Goal: Transaction & Acquisition: Purchase product/service

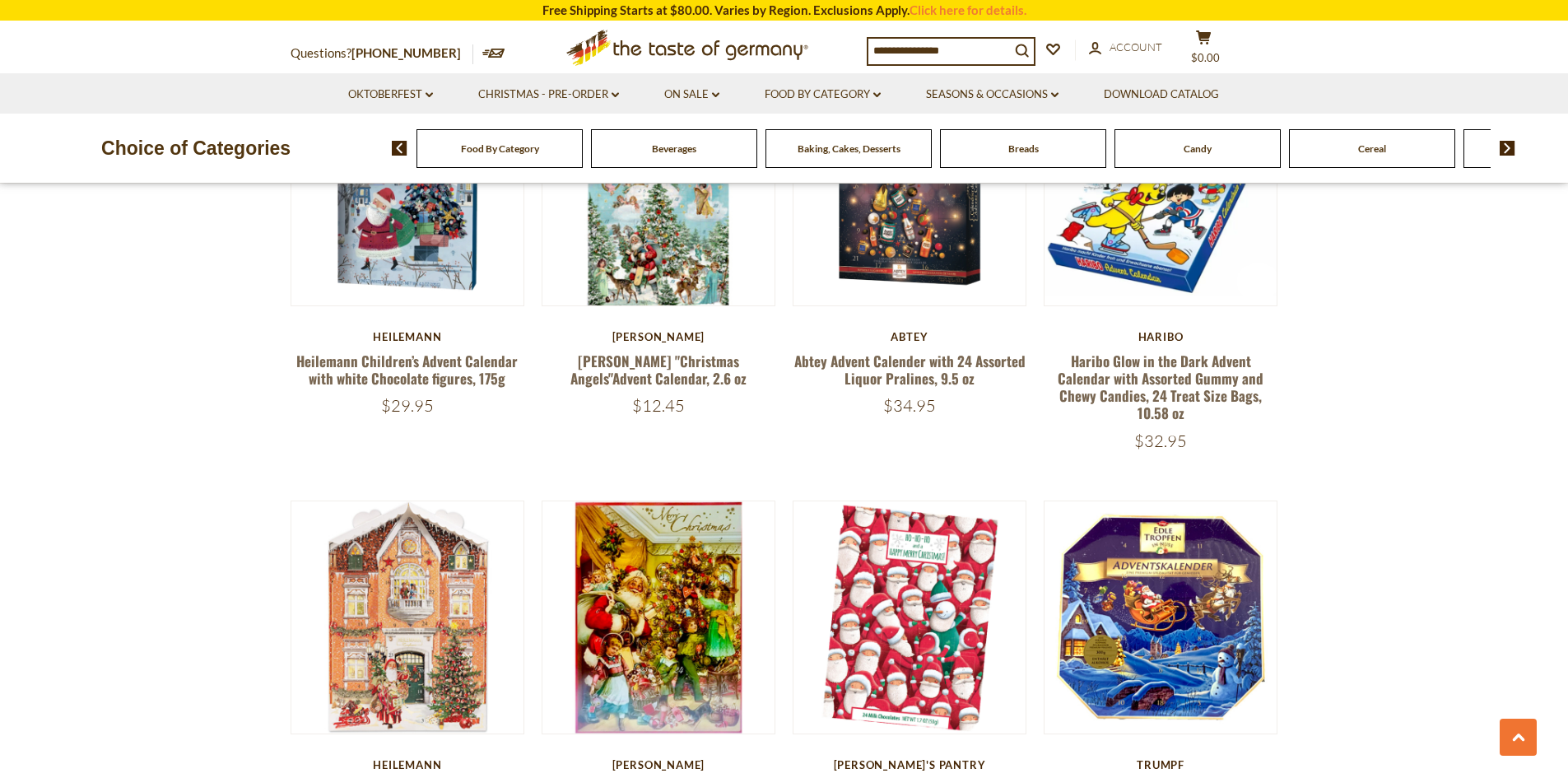
scroll to position [1977, 0]
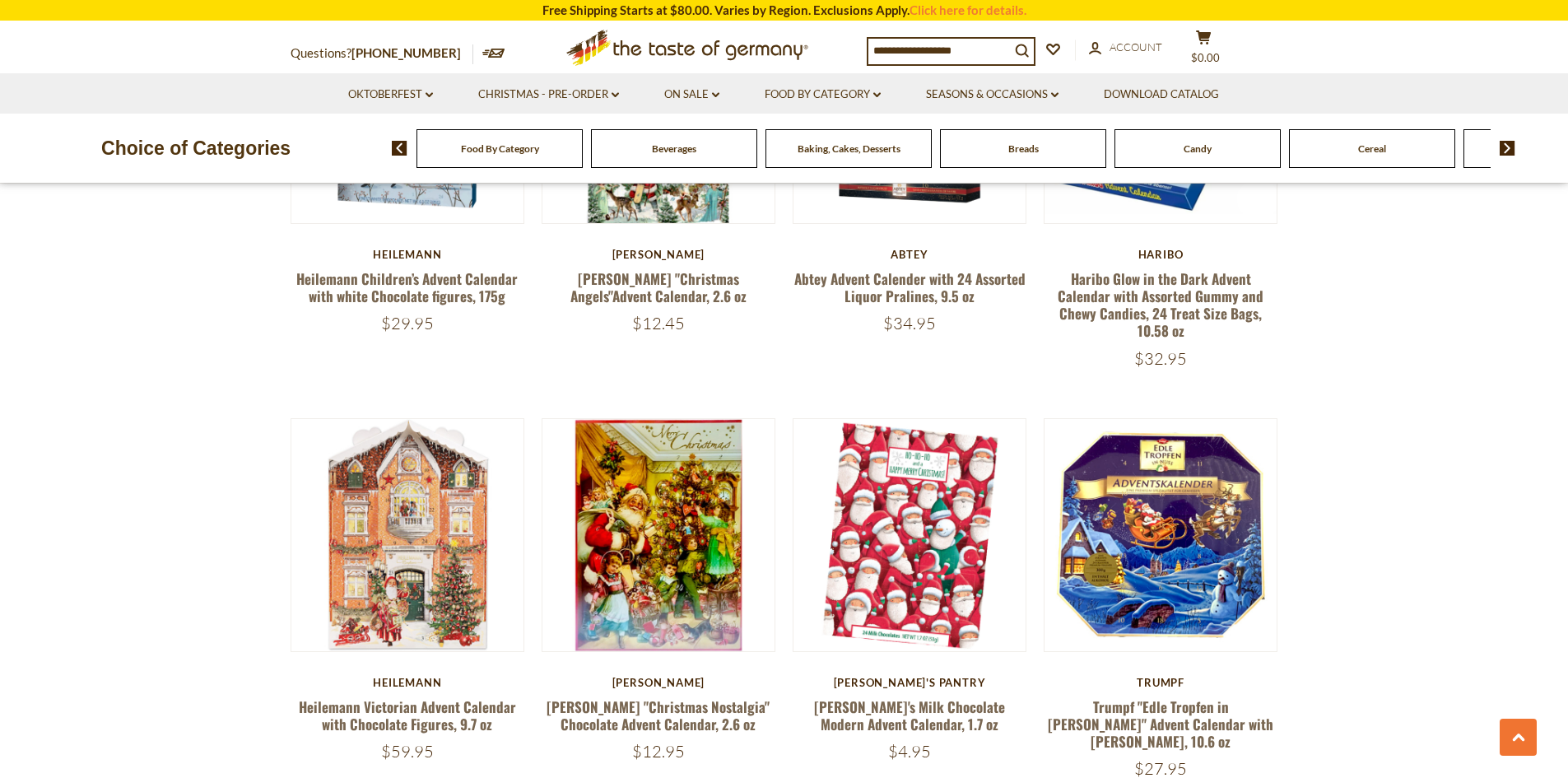
drag, startPoint x: 353, startPoint y: 503, endPoint x: 224, endPoint y: 517, distance: 129.8
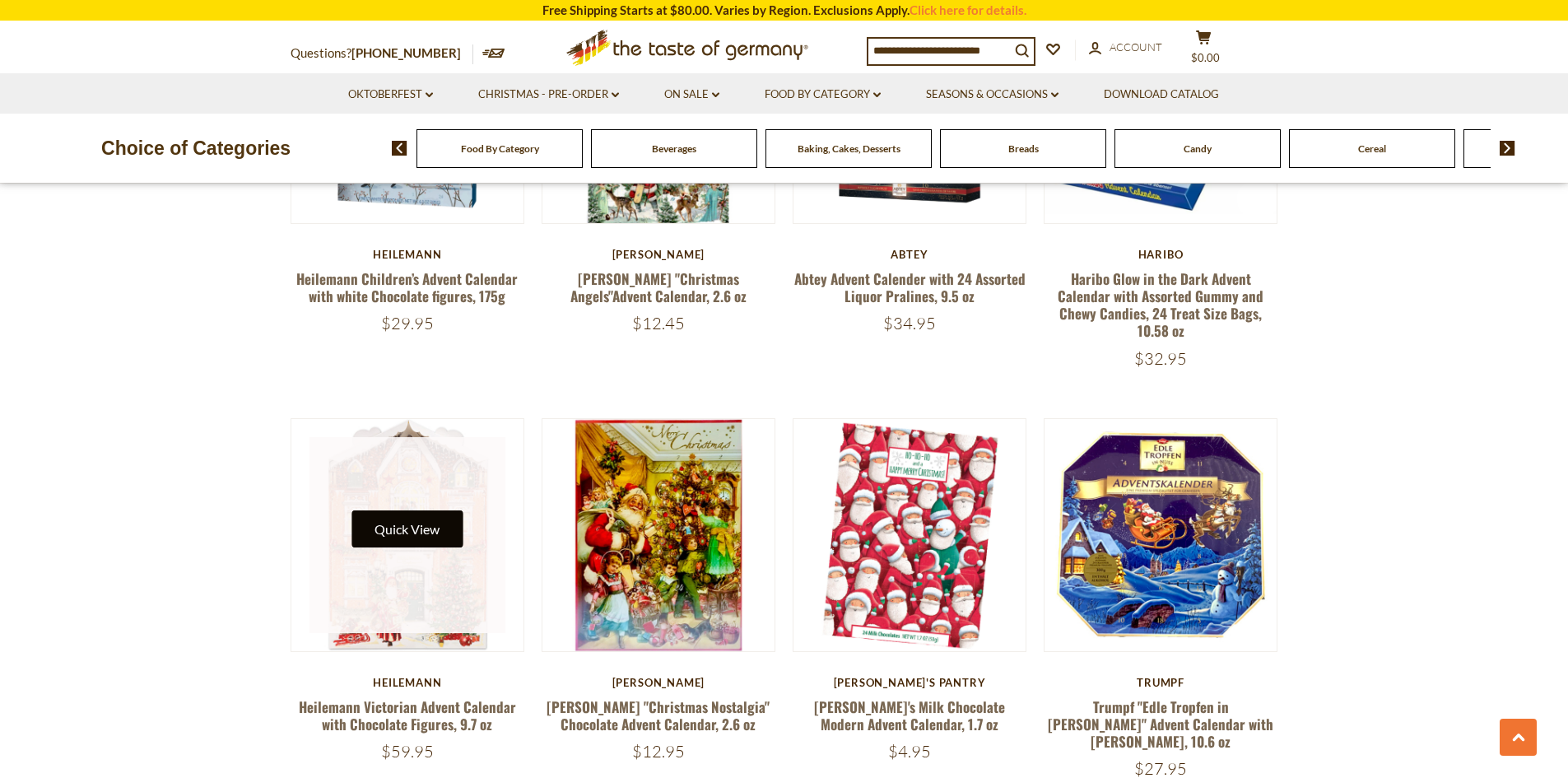
click at [412, 511] on button "Quick View" at bounding box center [408, 529] width 111 height 37
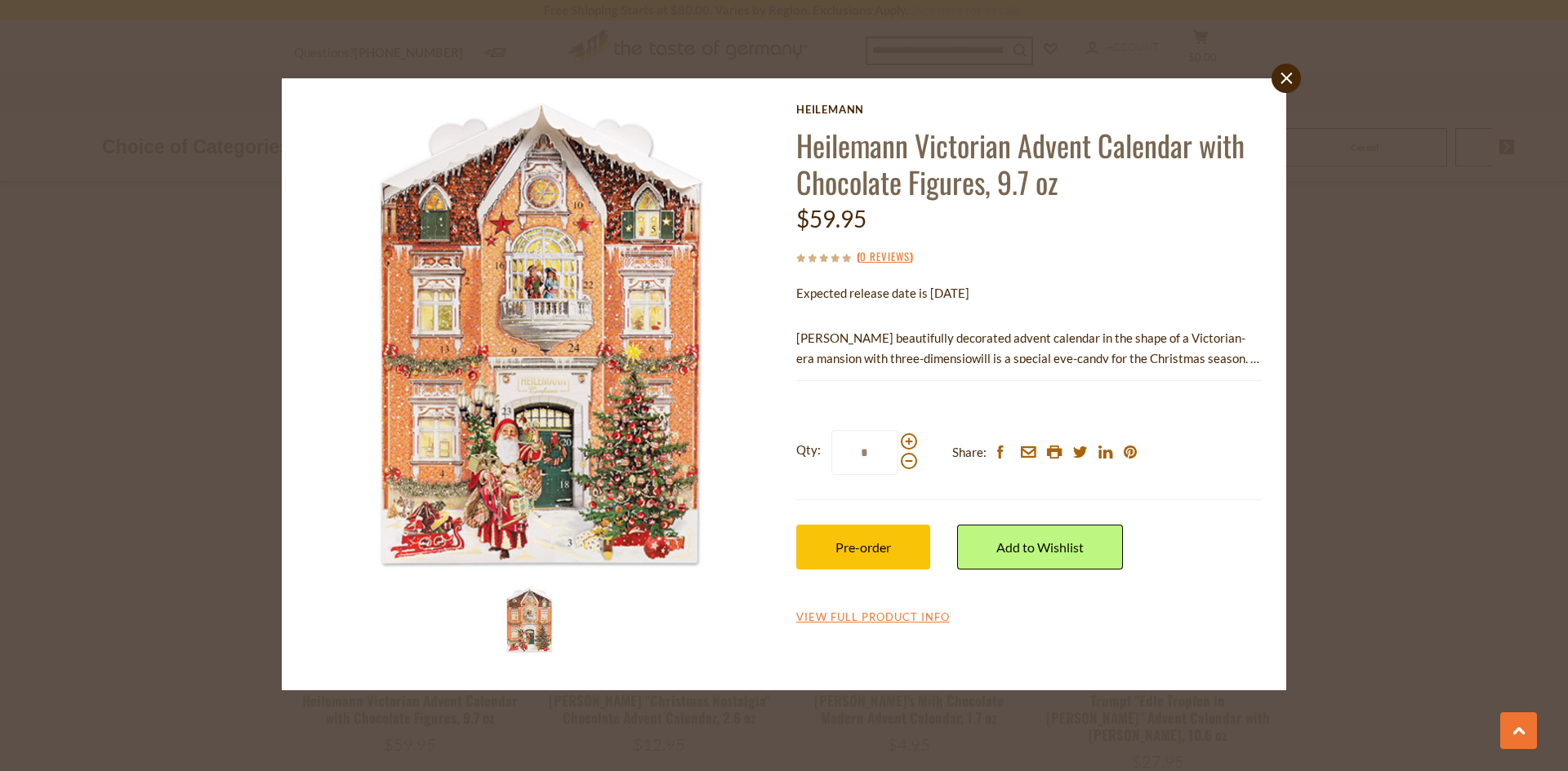
click at [1222, 359] on p "[PERSON_NAME] beautifully decorated advent calendar in the shape of a Victorian…" at bounding box center [1028, 348] width 465 height 41
drag, startPoint x: 1291, startPoint y: 82, endPoint x: 1185, endPoint y: 277, distance: 221.9
click at [1292, 83] on icon "close" at bounding box center [1287, 79] width 13 height 13
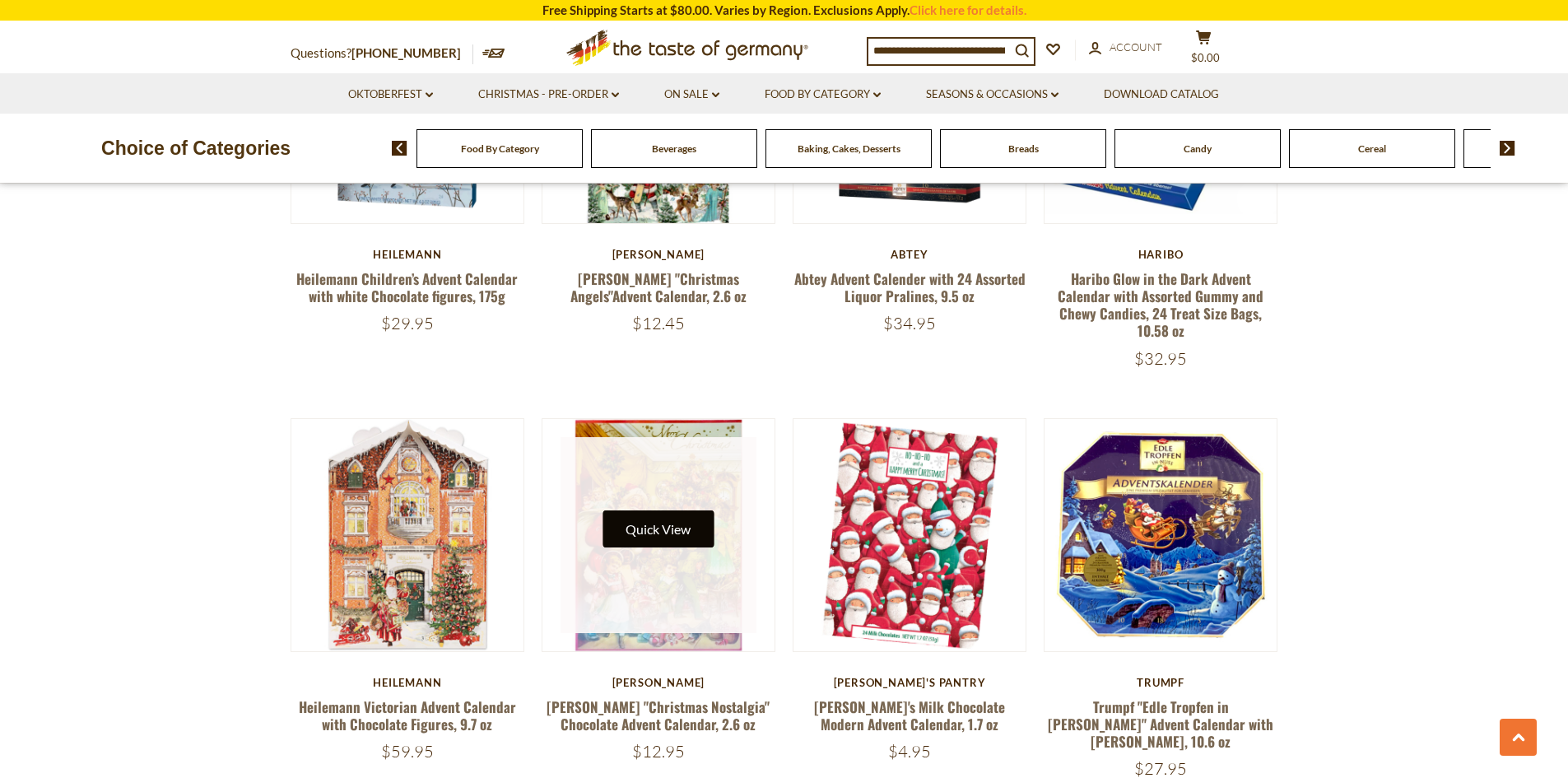
click at [660, 511] on button "Quick View" at bounding box center [658, 529] width 111 height 37
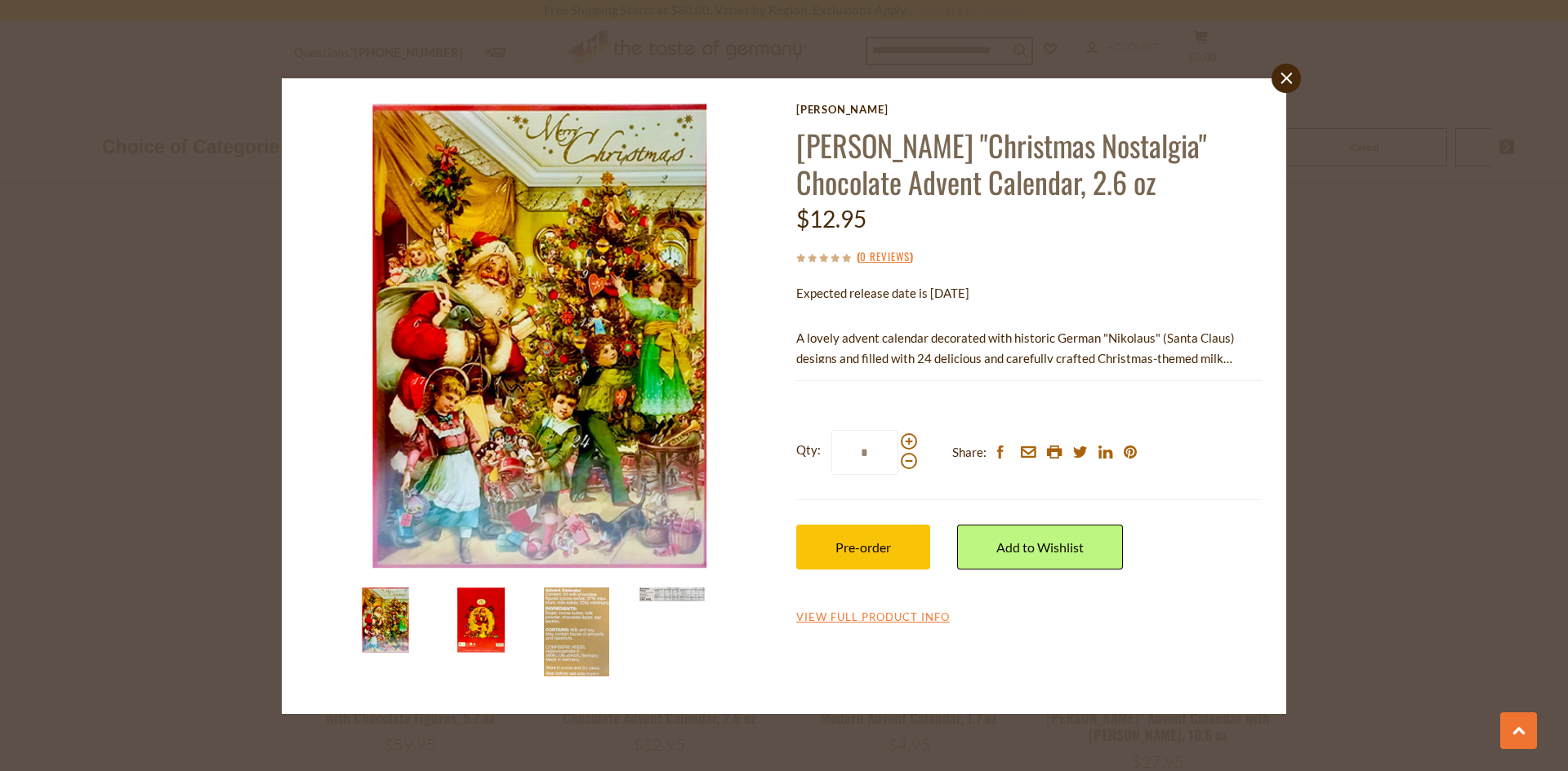
click at [478, 641] on img at bounding box center [481, 621] width 65 height 65
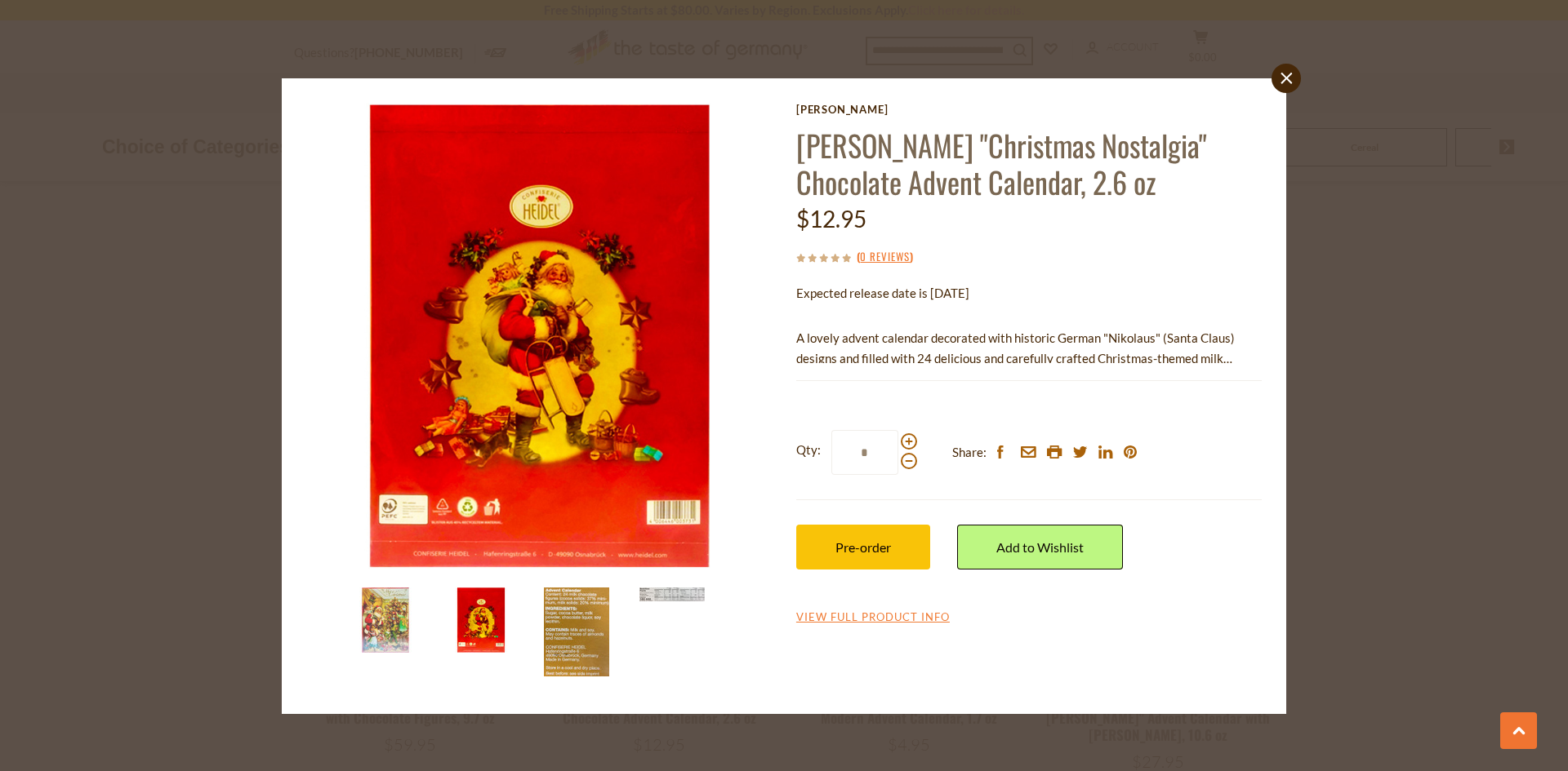
click at [566, 638] on img at bounding box center [576, 632] width 65 height 89
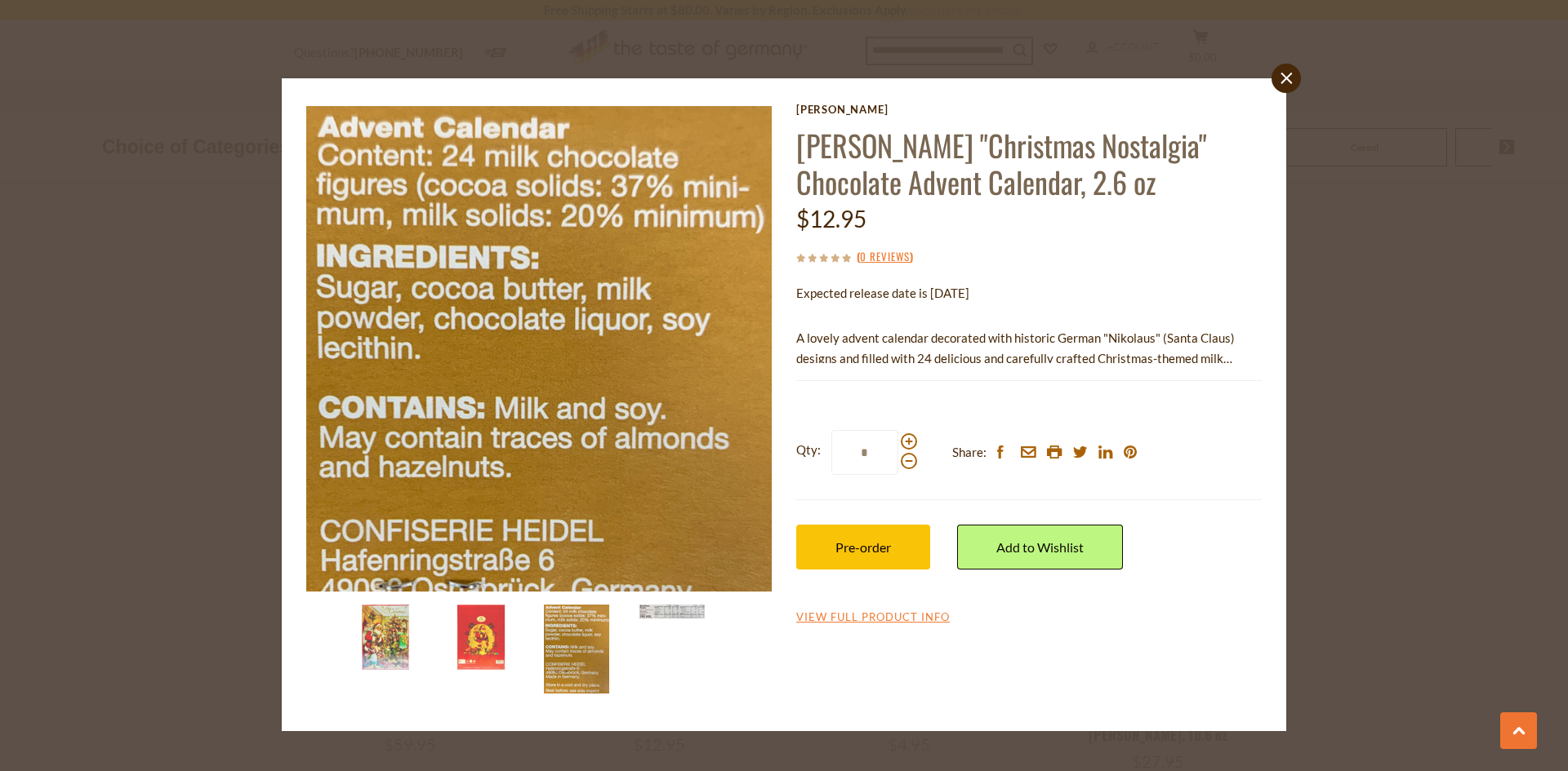
click at [566, 638] on img at bounding box center [576, 650] width 65 height 89
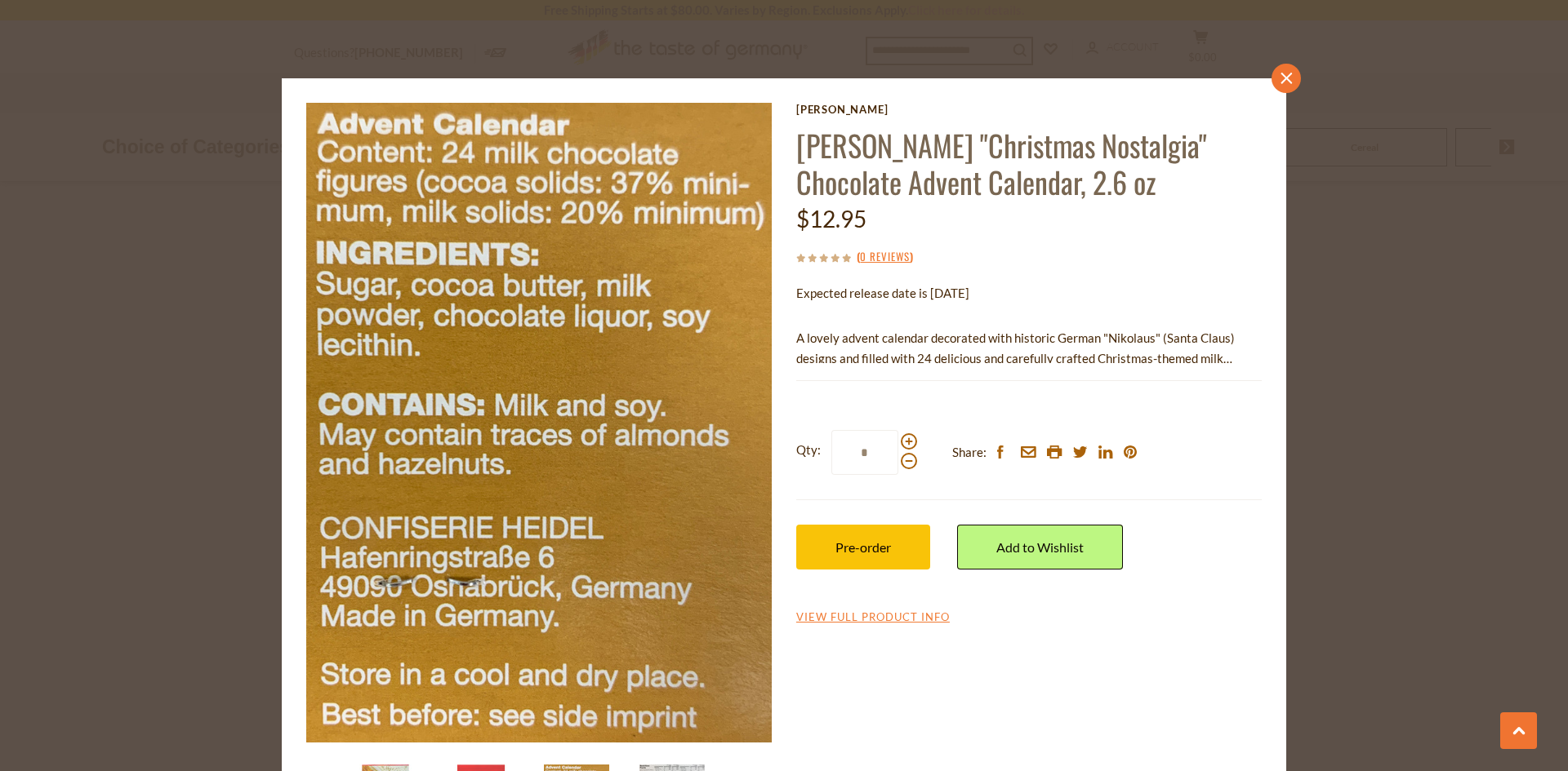
click at [1281, 75] on icon "close" at bounding box center [1287, 79] width 13 height 13
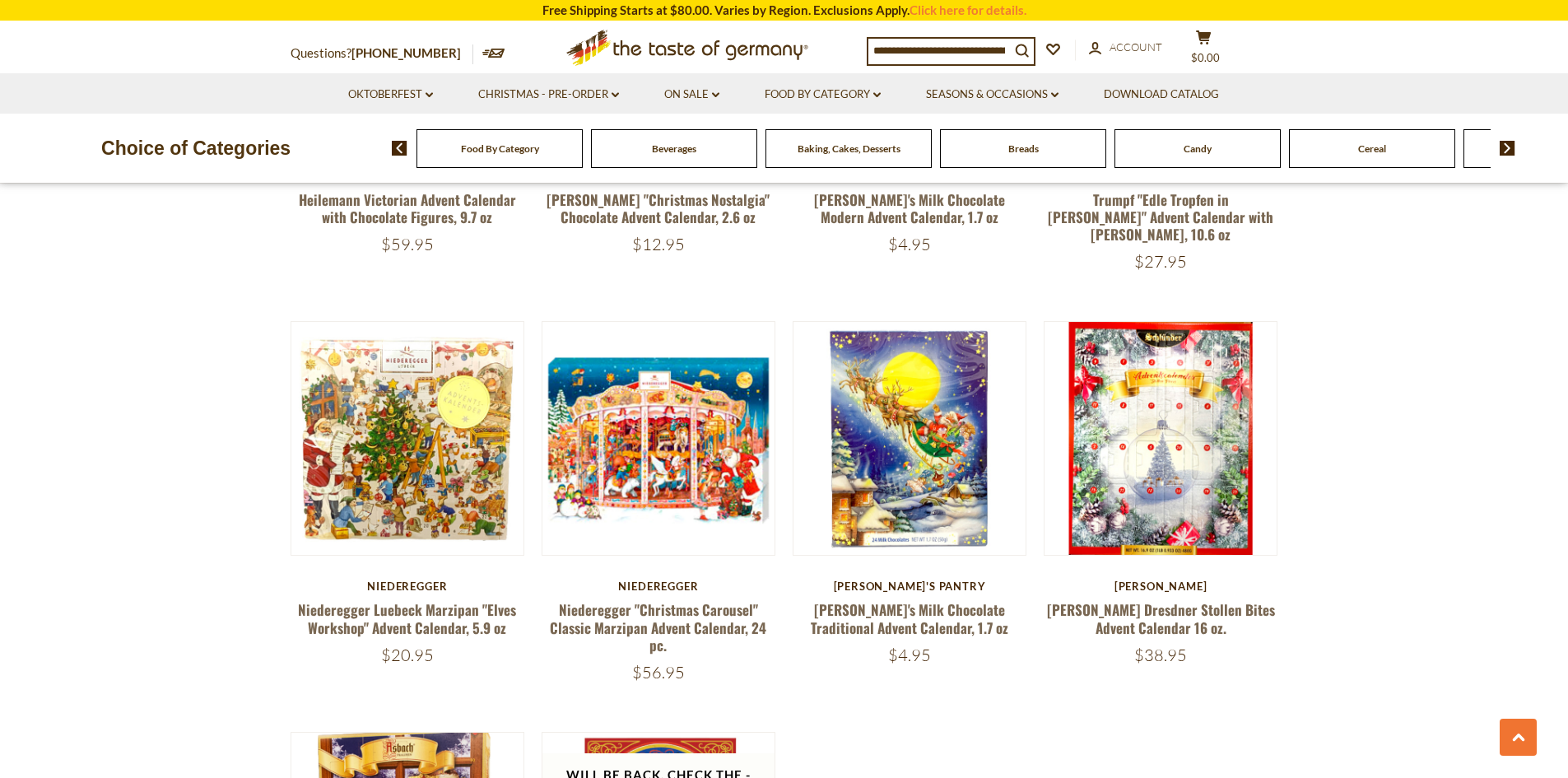
scroll to position [2471, 0]
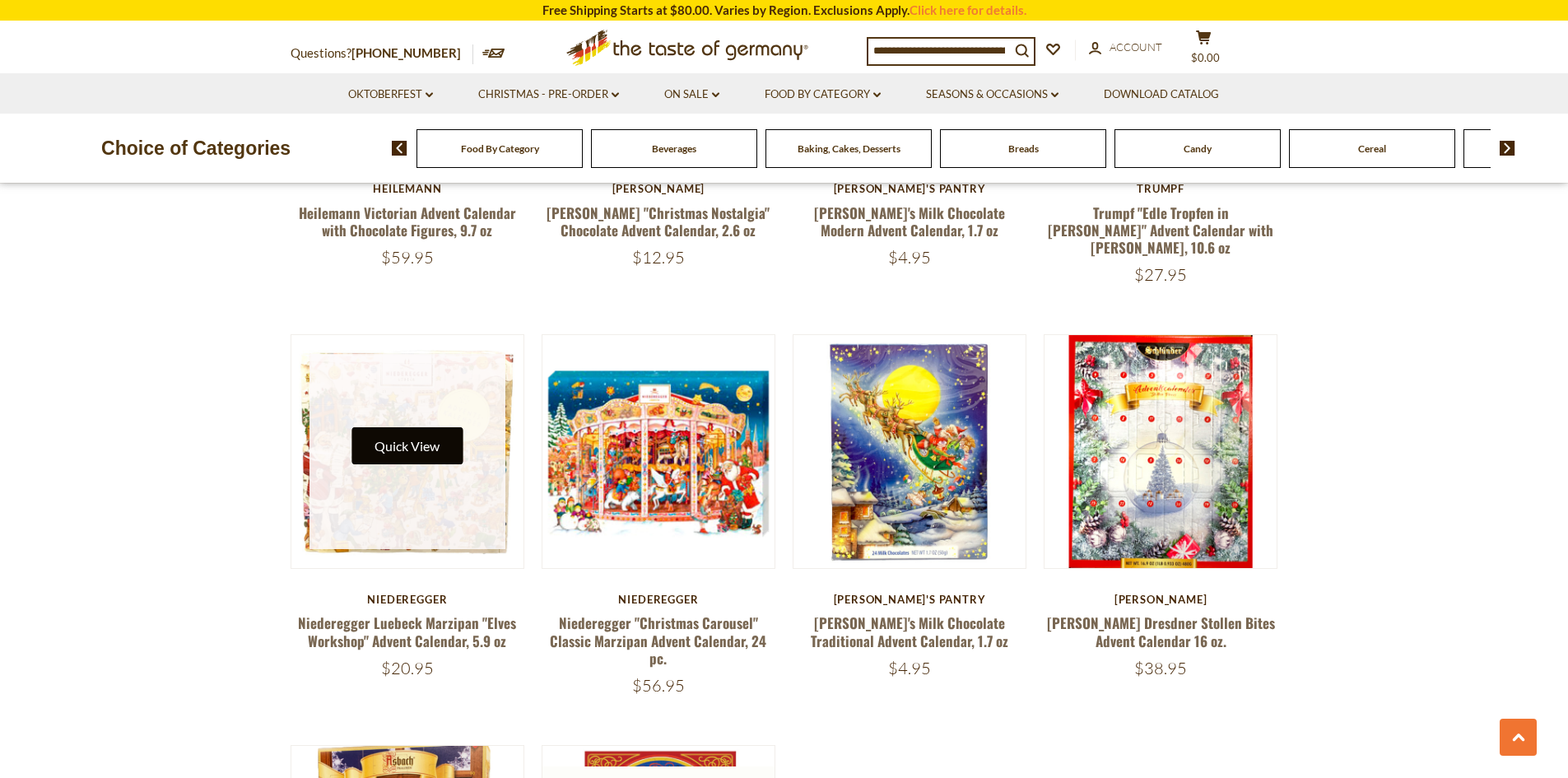
click at [403, 428] on button "Quick View" at bounding box center [408, 446] width 111 height 37
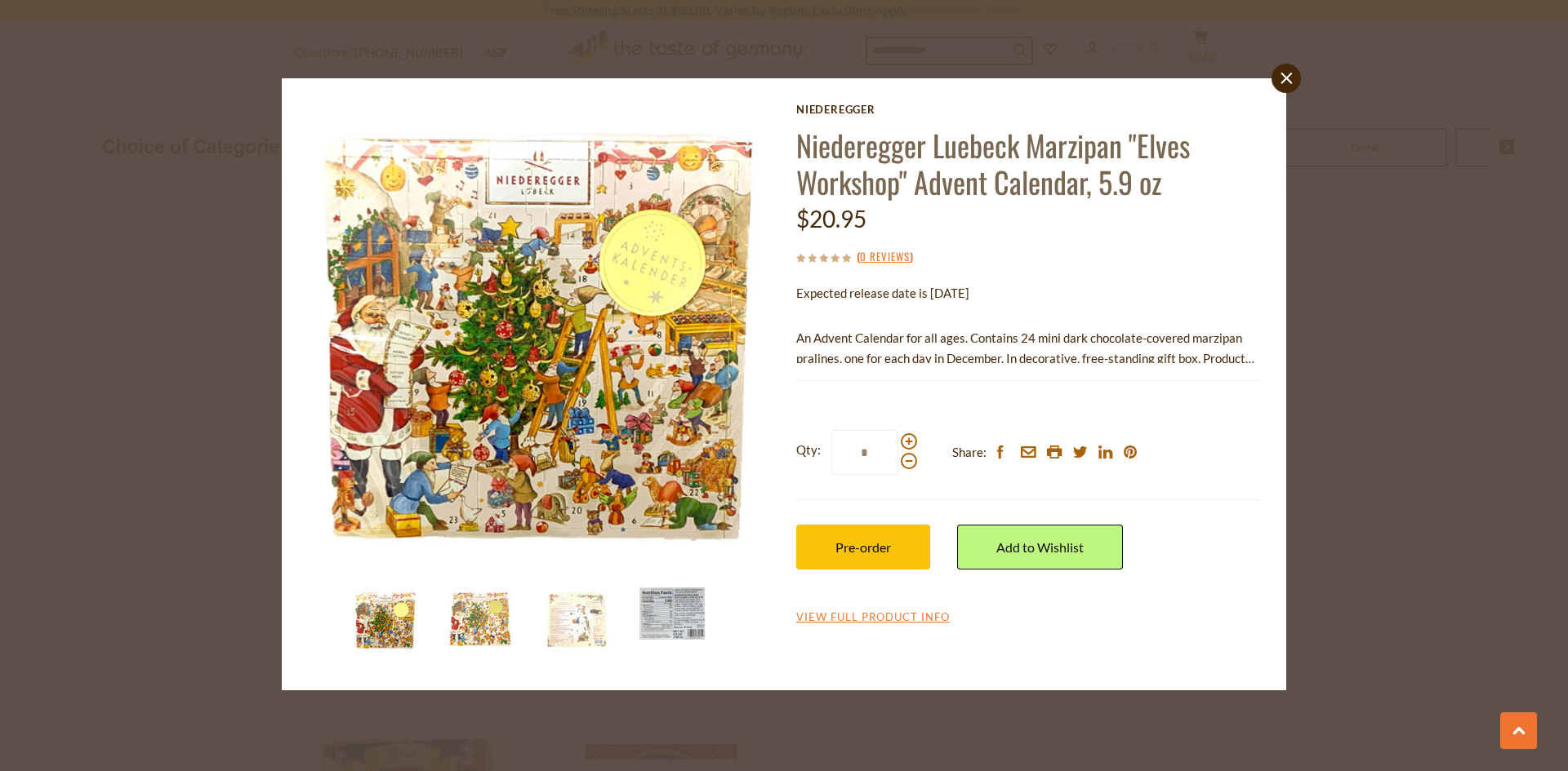
click at [488, 621] on img at bounding box center [481, 621] width 65 height 65
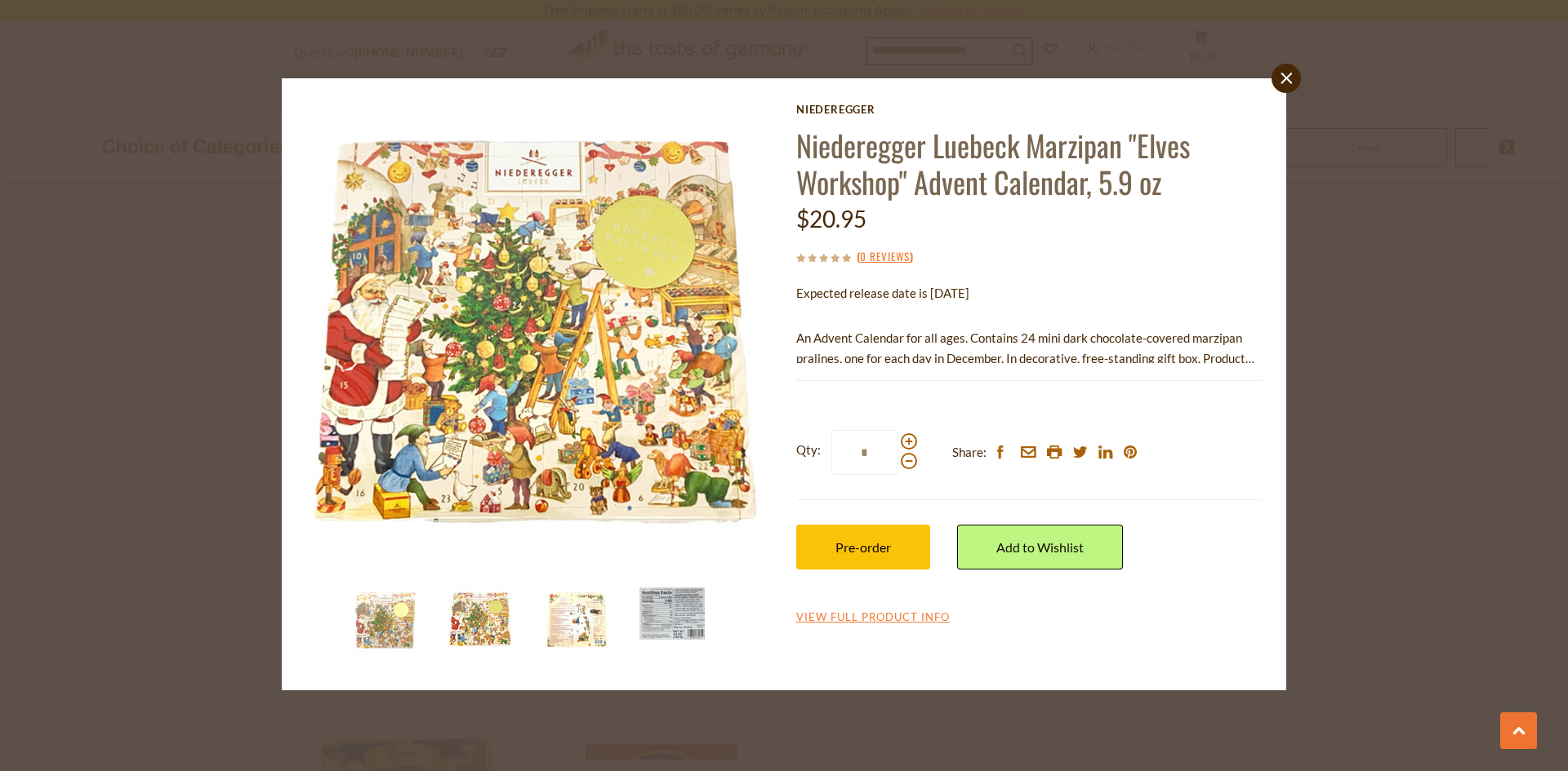
click at [564, 620] on img at bounding box center [576, 621] width 65 height 65
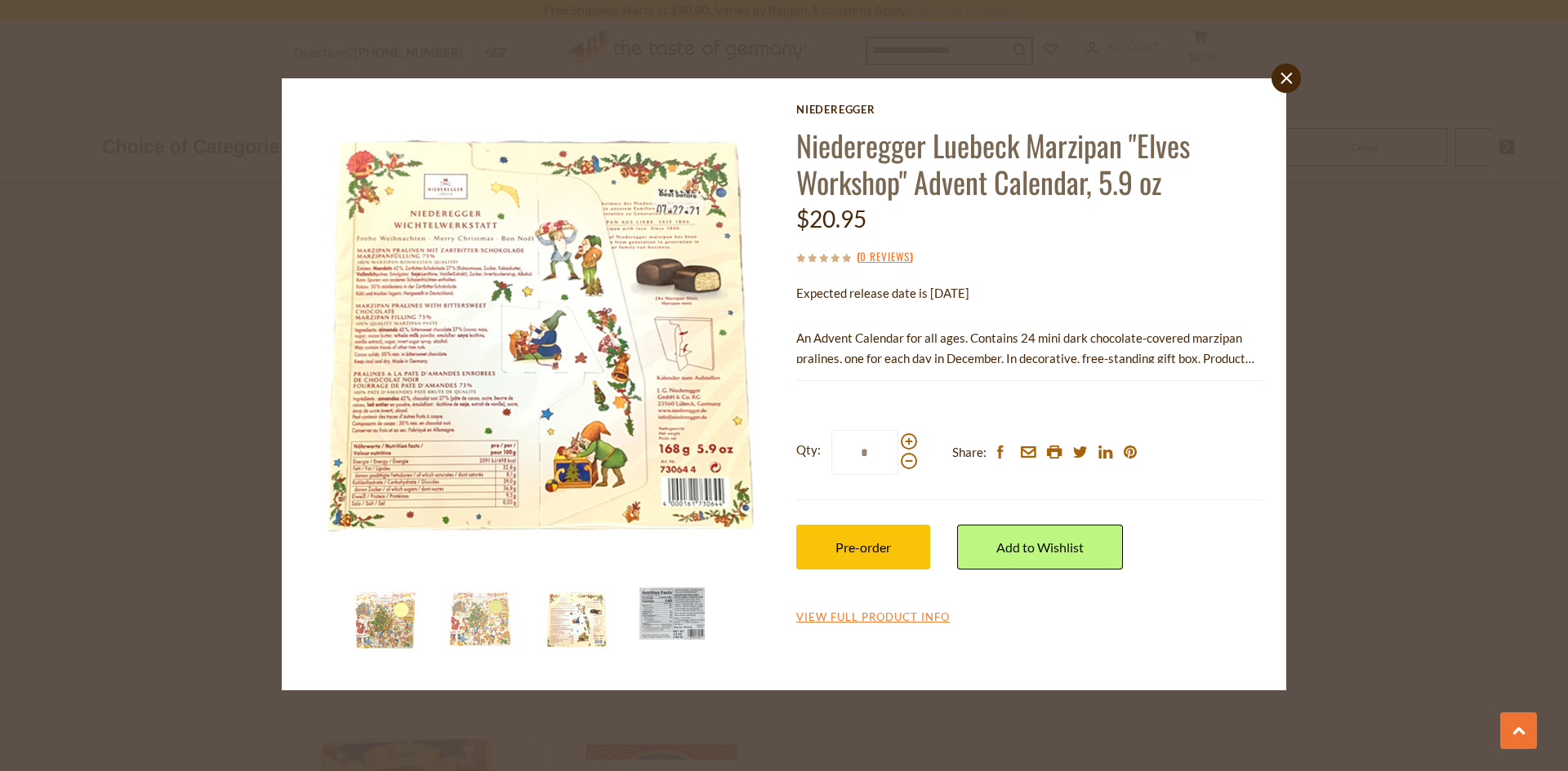
drag, startPoint x: 1281, startPoint y: 75, endPoint x: 1260, endPoint y: 85, distance: 23.3
click at [1282, 75] on icon "close" at bounding box center [1287, 79] width 13 height 13
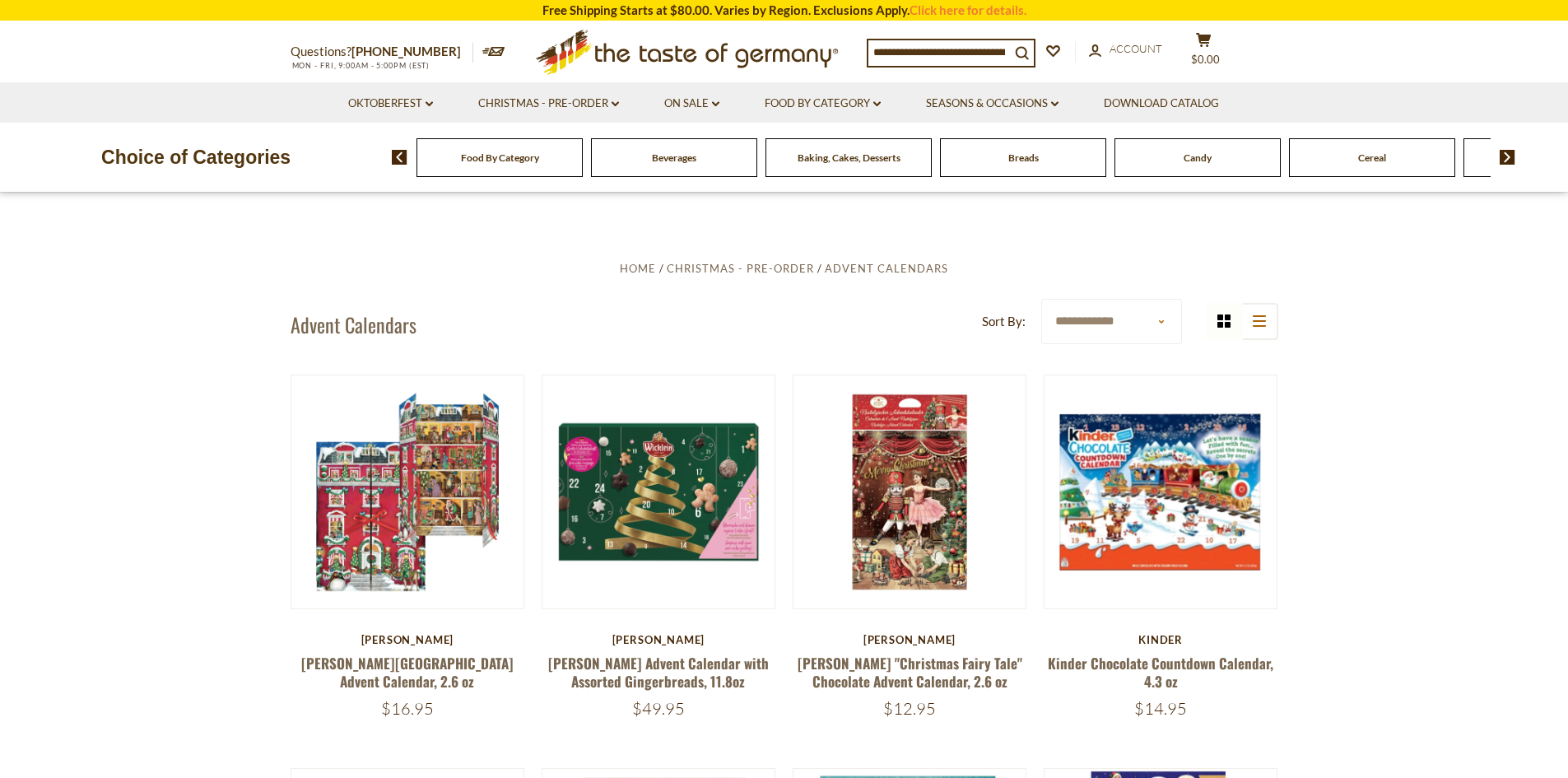
scroll to position [0, 0]
